Goal: Transaction & Acquisition: Download file/media

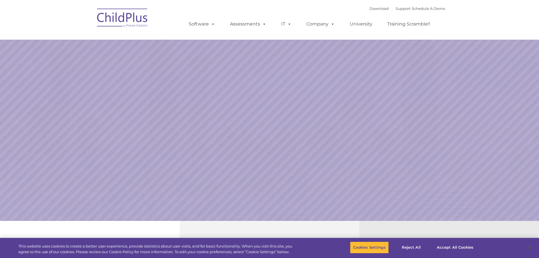
select select "MEDIUM"
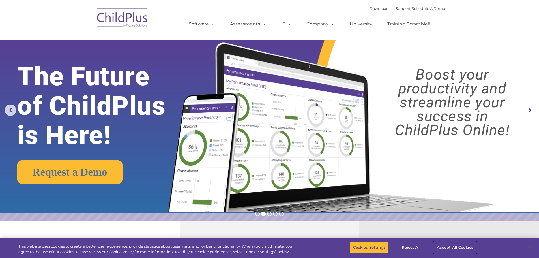
click at [440, 245] on button "Accept All Cookies" at bounding box center [455, 247] width 43 height 12
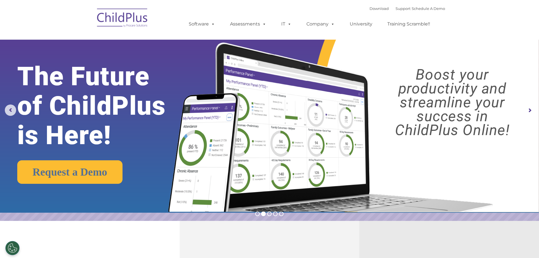
click at [112, 20] on img at bounding box center [122, 19] width 57 height 28
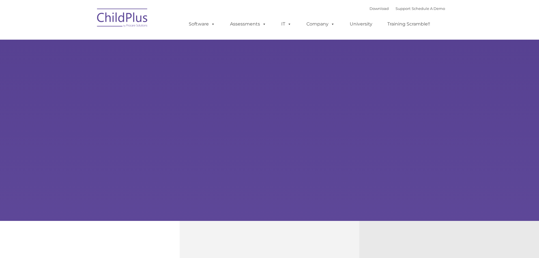
type input ""
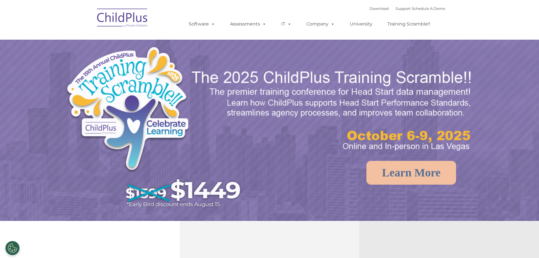
select select "MEDIUM"
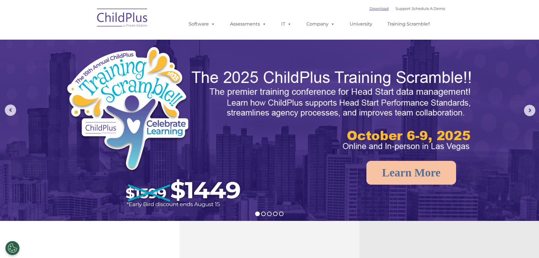
click at [373, 9] on link "Download" at bounding box center [379, 8] width 19 height 5
